Goal: Task Accomplishment & Management: Use online tool/utility

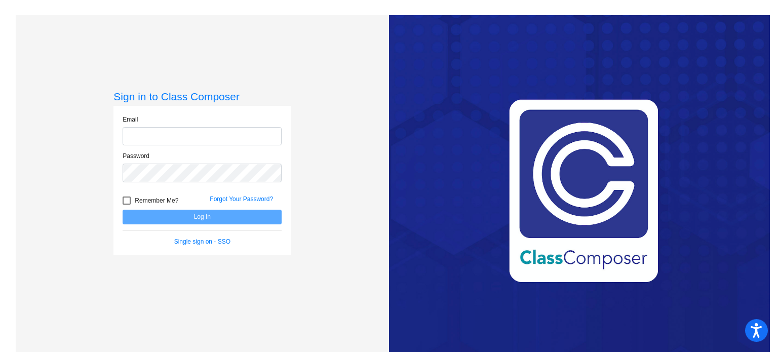
type input "[EMAIL_ADDRESS][DOMAIN_NAME]"
click at [205, 216] on button "Log In" at bounding box center [202, 217] width 159 height 15
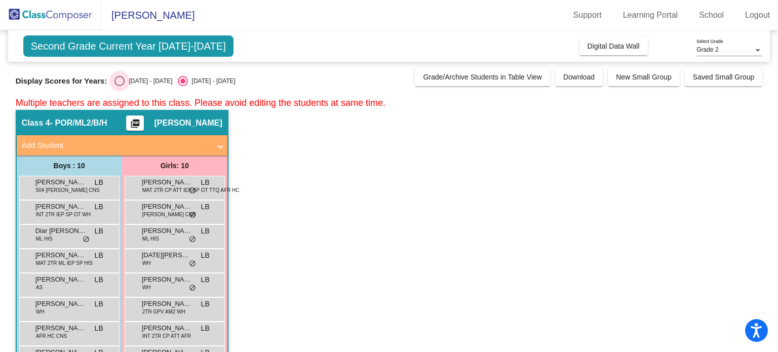
click at [114, 82] on div "Select an option" at bounding box center [119, 81] width 10 height 10
click at [119, 86] on input "[DATE] - [DATE]" at bounding box center [119, 86] width 1 height 1
radio input "true"
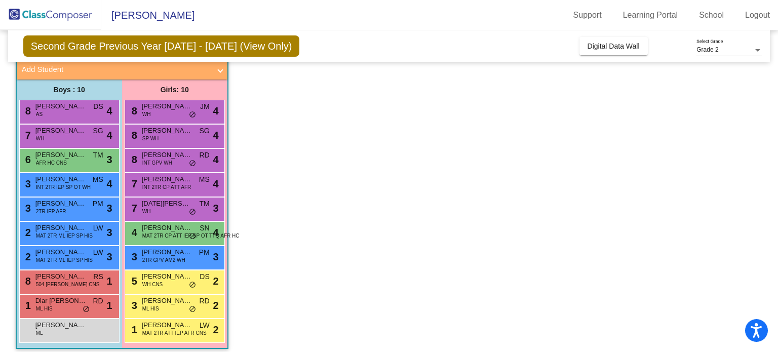
scroll to position [83, 0]
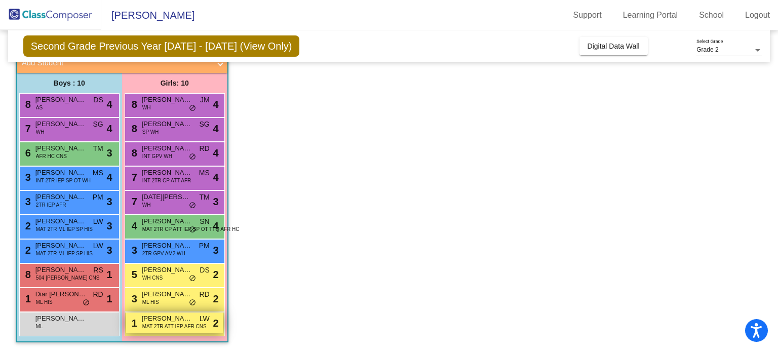
click at [178, 327] on span "MAT 2TR ATT IEP AFR CNS" at bounding box center [174, 327] width 64 height 8
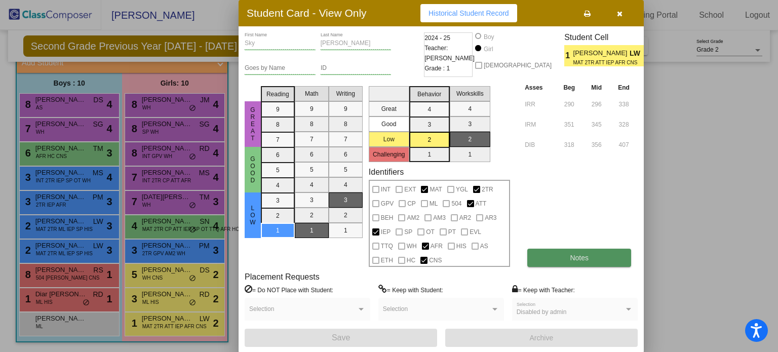
click at [593, 256] on button "Notes" at bounding box center [579, 258] width 104 height 18
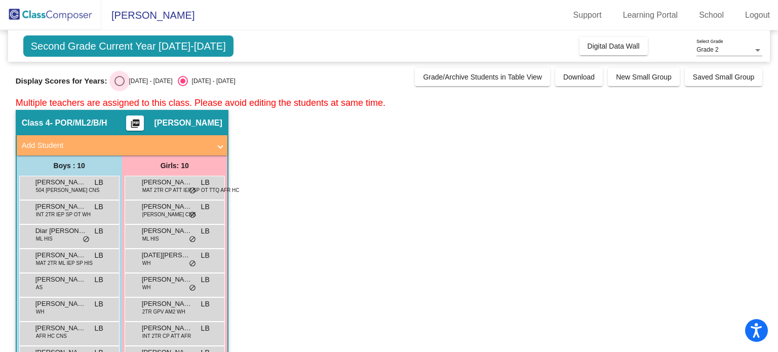
click at [114, 84] on div "Select an option" at bounding box center [119, 81] width 10 height 10
click at [119, 86] on input "[DATE] - [DATE]" at bounding box center [119, 86] width 1 height 1
radio input "true"
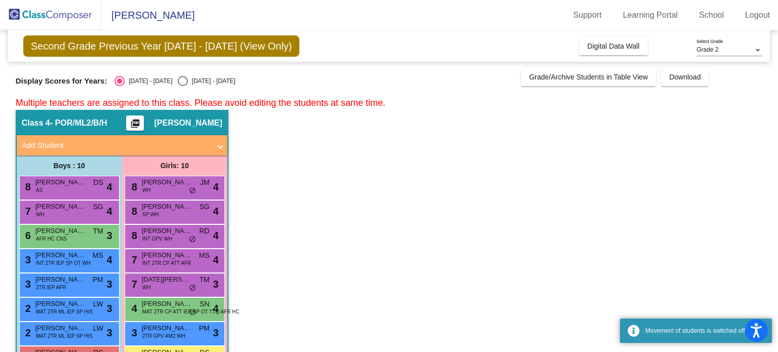
scroll to position [83, 0]
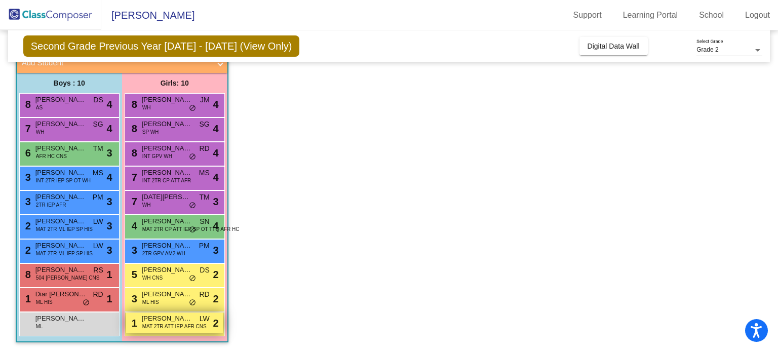
click at [153, 323] on span "MAT 2TR ATT IEP AFR CNS" at bounding box center [174, 327] width 64 height 8
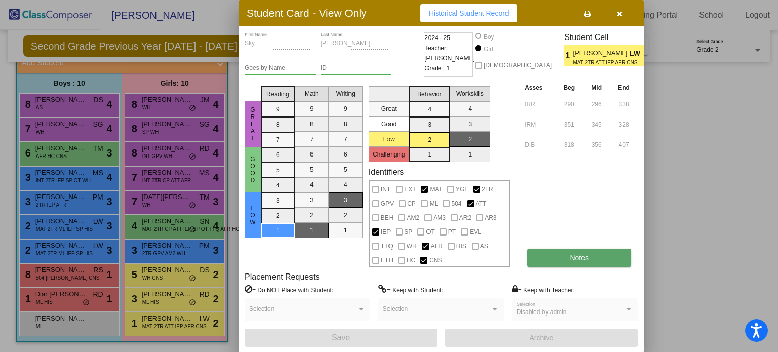
click at [586, 257] on span "Notes" at bounding box center [579, 258] width 19 height 8
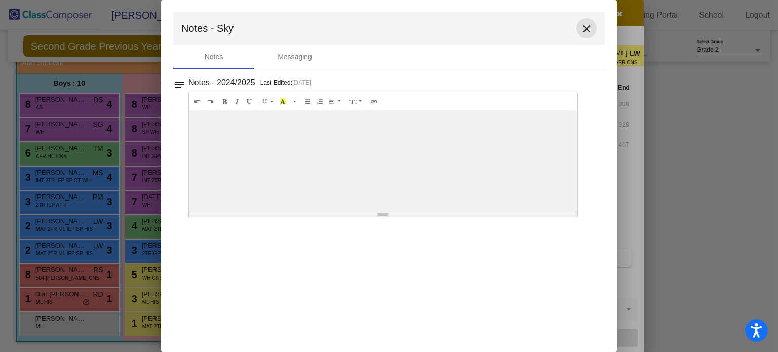
click at [584, 29] on mat-icon "close" at bounding box center [586, 29] width 12 height 12
